Goal: Find specific page/section: Find specific page/section

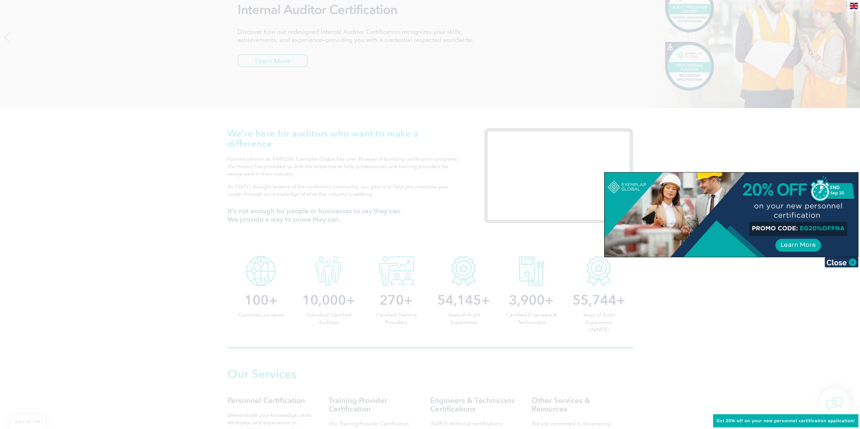
scroll to position [169, 0]
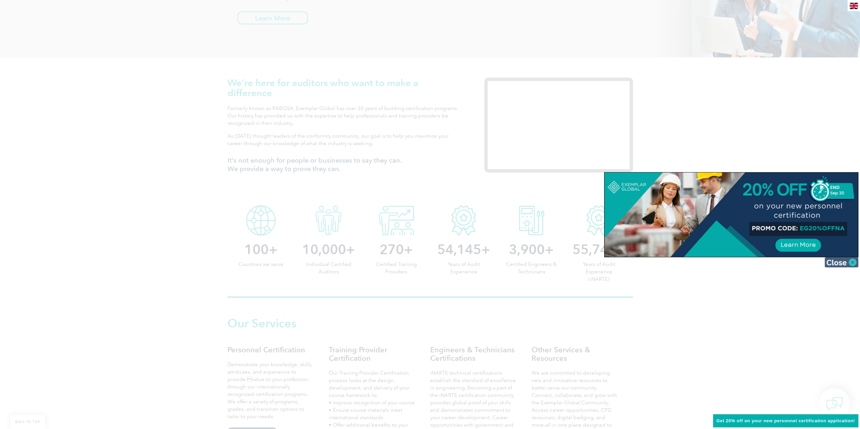
click at [847, 262] on img at bounding box center [841, 262] width 34 height 10
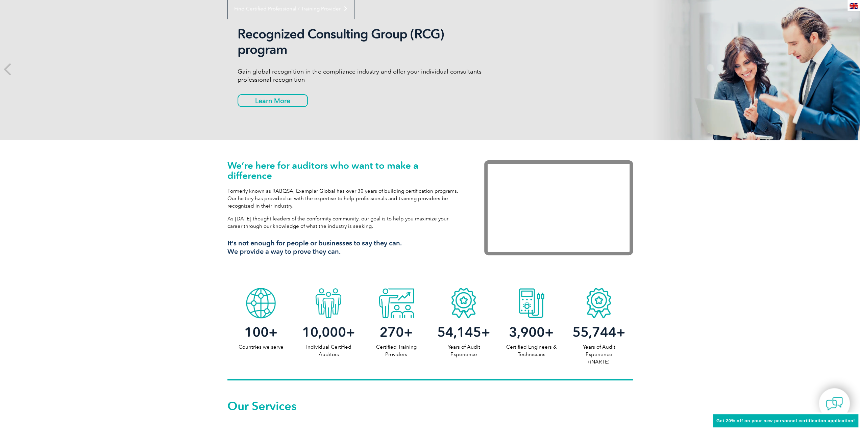
scroll to position [0, 0]
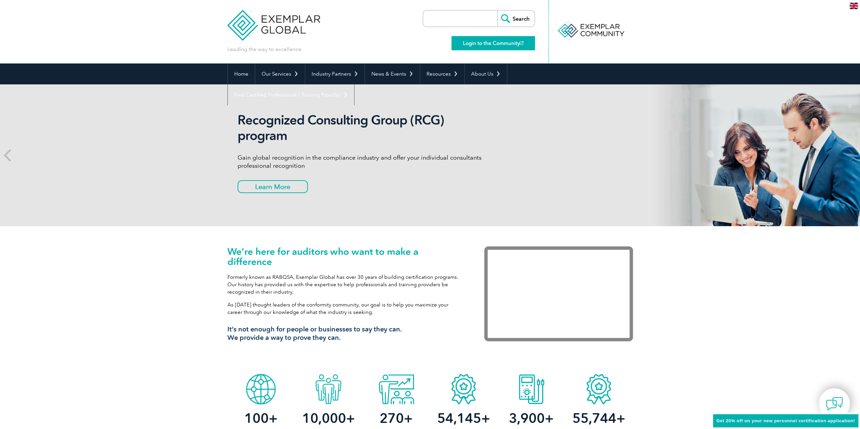
click at [488, 44] on link "Login to the Community" at bounding box center [492, 43] width 83 height 14
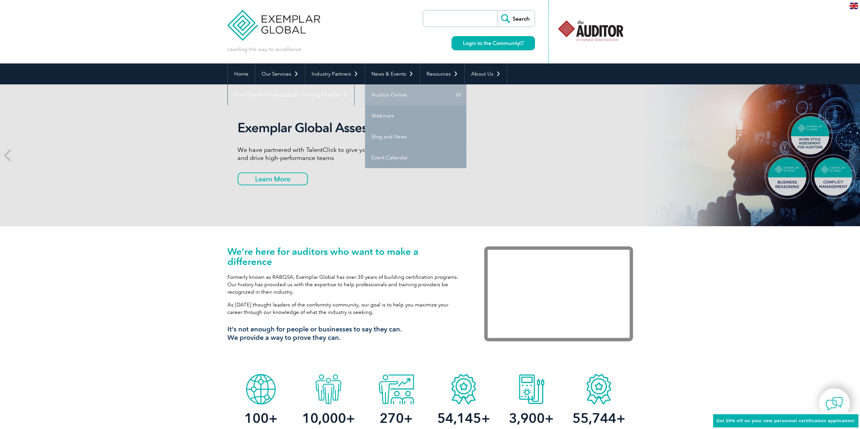
click at [385, 94] on link "Auditor Online" at bounding box center [415, 94] width 101 height 21
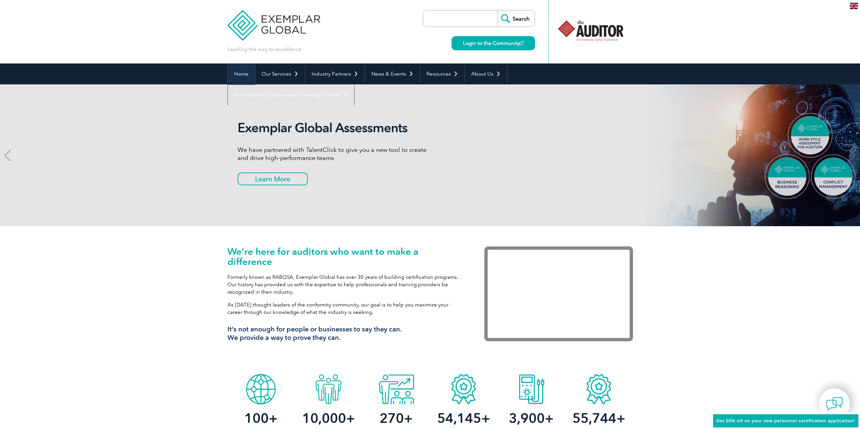
click at [243, 73] on link "Home" at bounding box center [241, 74] width 27 height 21
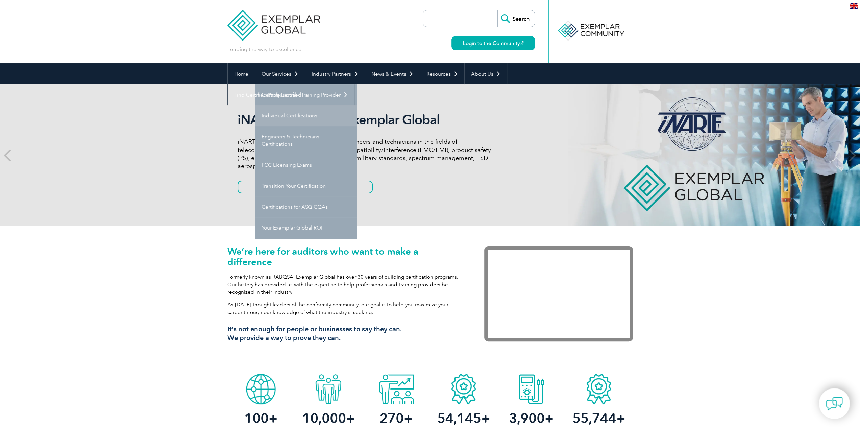
click at [273, 114] on link "Individual Certifications" at bounding box center [305, 115] width 101 height 21
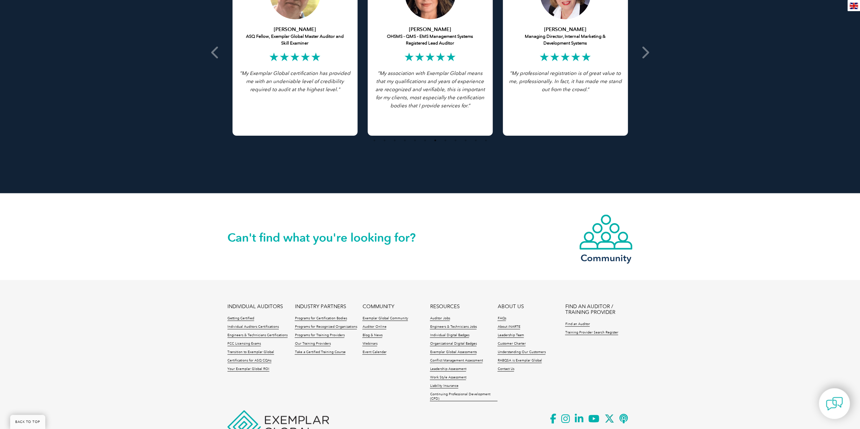
scroll to position [1420, 0]
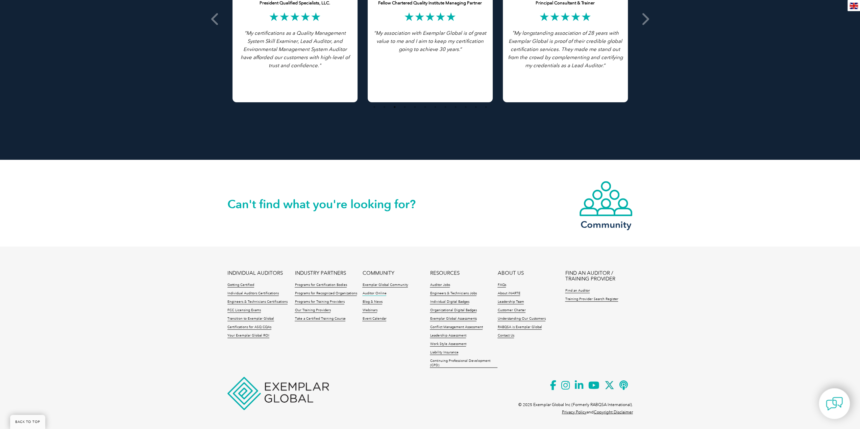
click at [376, 294] on link "Auditor Online" at bounding box center [374, 294] width 24 height 5
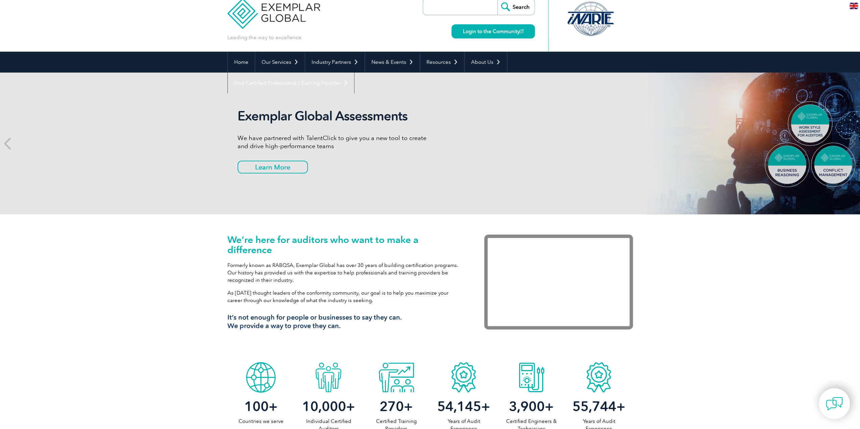
scroll to position [0, 0]
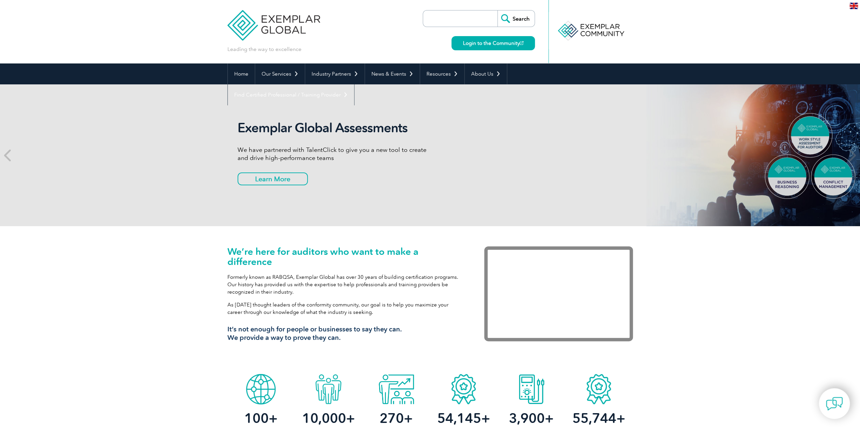
click at [445, 19] on input "search" at bounding box center [461, 18] width 71 height 16
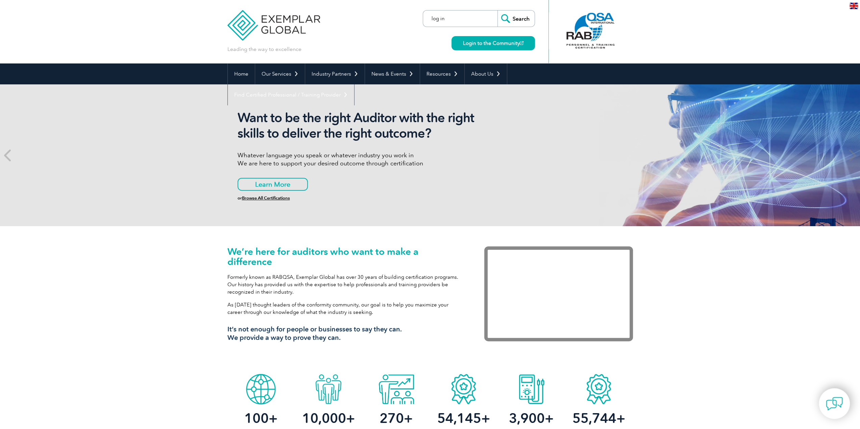
type input "log in"
click at [497, 10] on input "Search" at bounding box center [515, 18] width 37 height 16
